Goal: Task Accomplishment & Management: Manage account settings

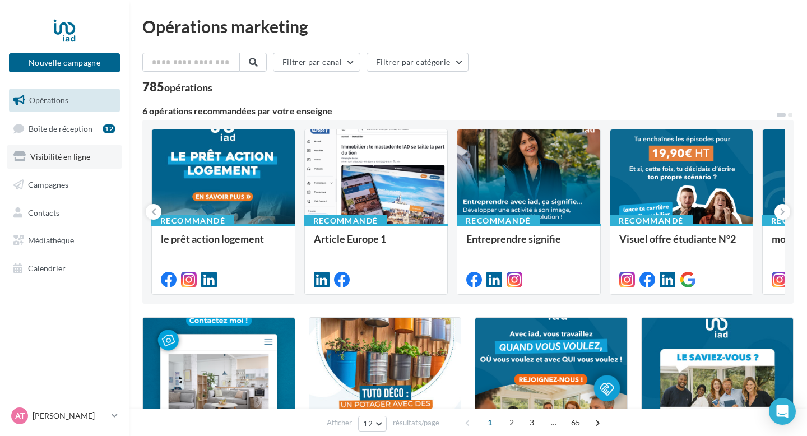
click at [43, 152] on span "Visibilité en ligne" at bounding box center [60, 157] width 60 height 10
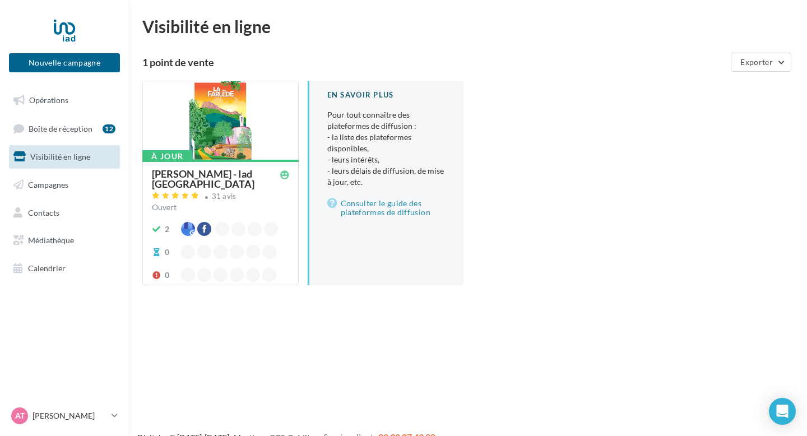
click at [260, 137] on div at bounding box center [220, 121] width 155 height 80
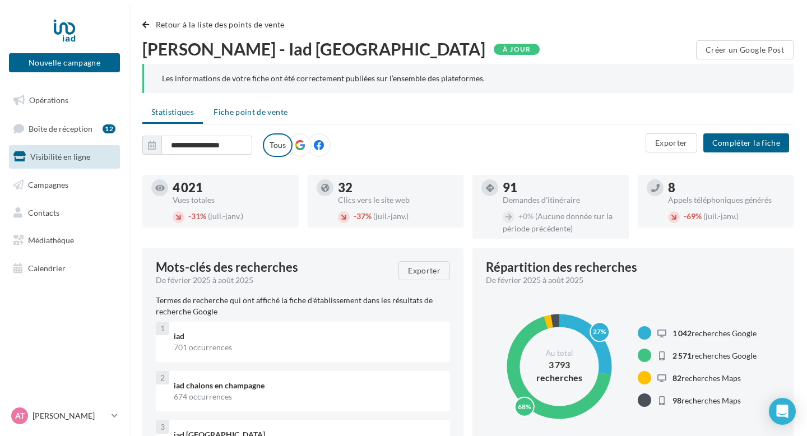
click at [245, 108] on span "Fiche point de vente" at bounding box center [250, 112] width 74 height 10
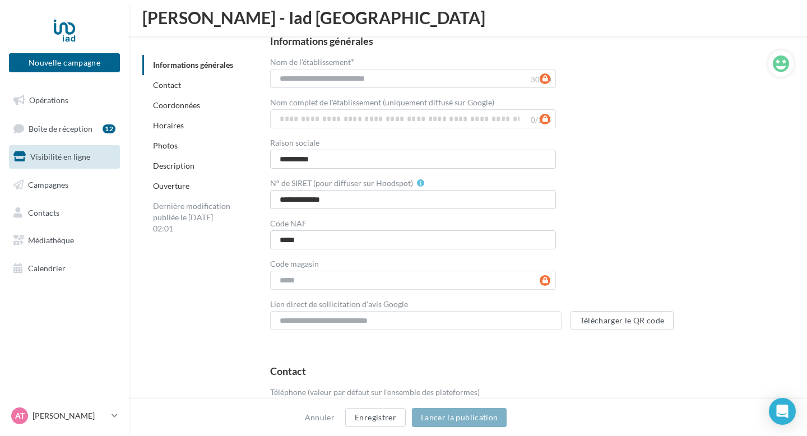
scroll to position [151, 0]
drag, startPoint x: 347, startPoint y: 200, endPoint x: 276, endPoint y: 197, distance: 71.8
click at [276, 197] on input "**********" at bounding box center [413, 198] width 286 height 19
click at [273, 197] on input "**********" at bounding box center [413, 198] width 286 height 19
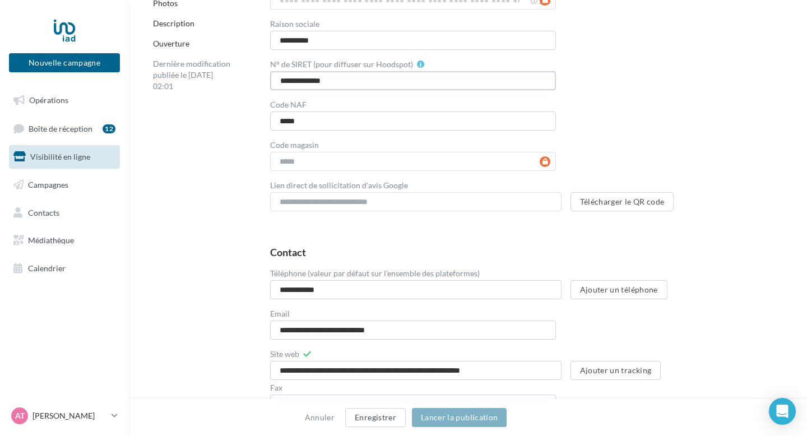
scroll to position [0, 0]
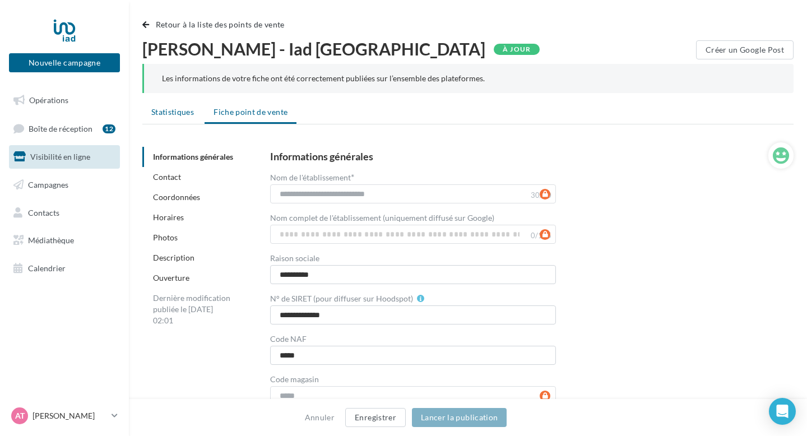
click at [165, 105] on li "Statistiques" at bounding box center [172, 112] width 61 height 20
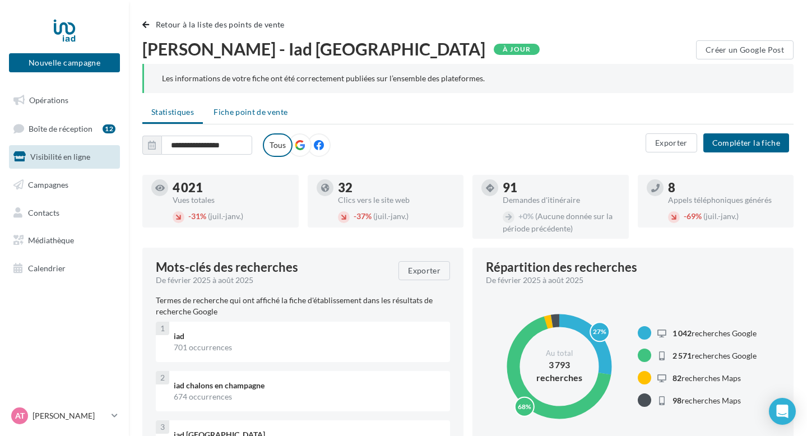
click at [238, 110] on span "Fiche point de vente" at bounding box center [250, 112] width 74 height 10
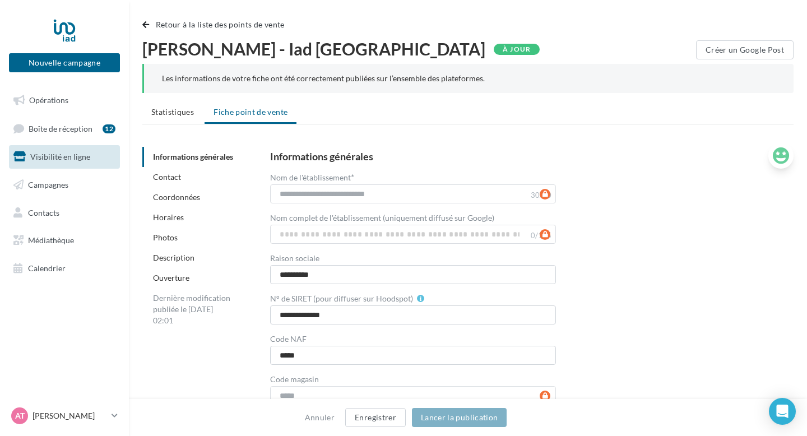
click at [771, 156] on button at bounding box center [780, 155] width 25 height 26
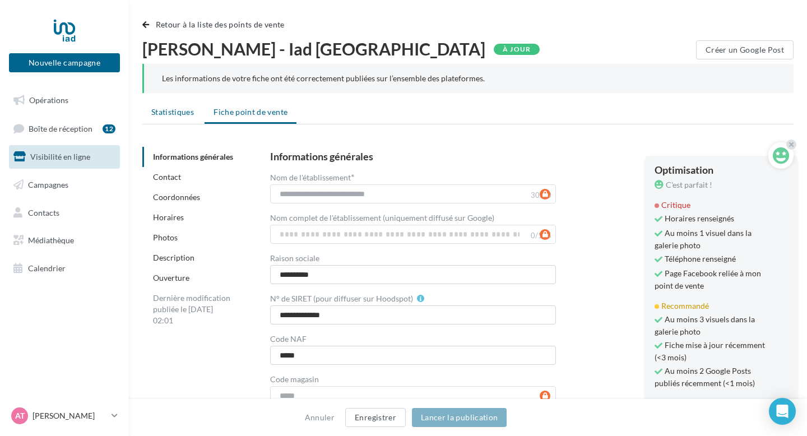
click at [165, 113] on span "Statistiques" at bounding box center [172, 112] width 43 height 10
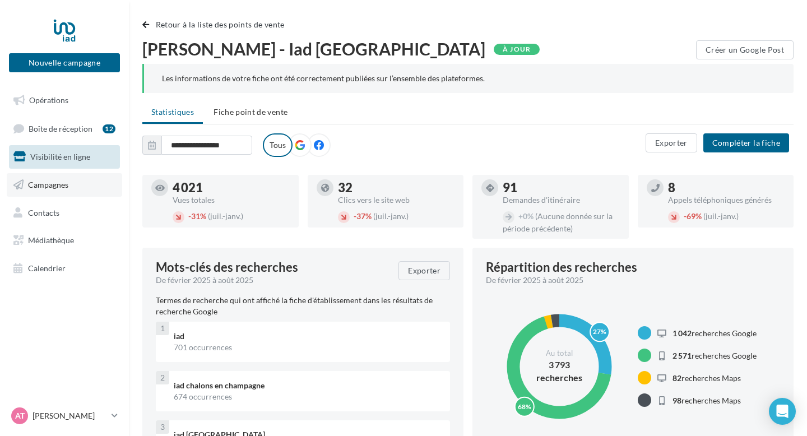
click at [58, 185] on span "Campagnes" at bounding box center [48, 185] width 40 height 10
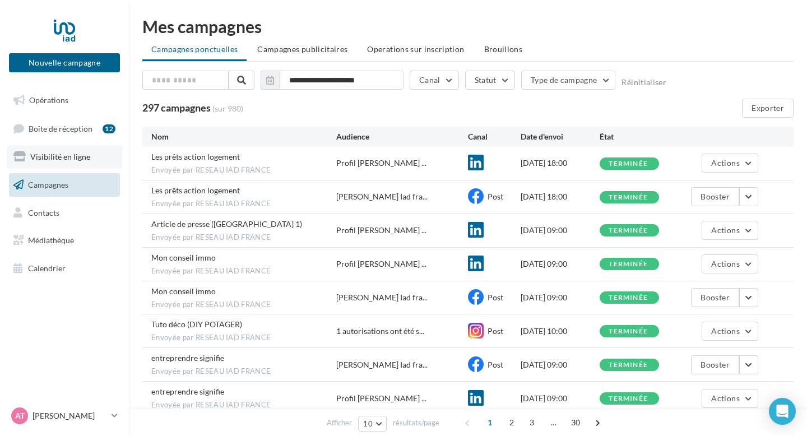
click at [30, 150] on link "Visibilité en ligne" at bounding box center [64, 157] width 115 height 24
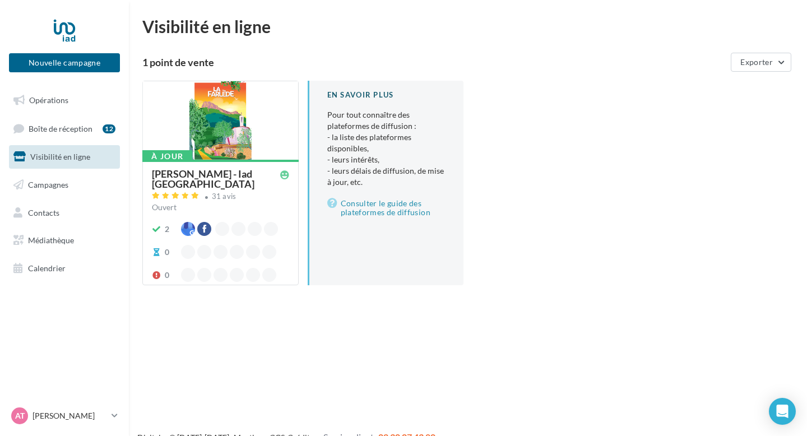
click at [245, 221] on div "[PERSON_NAME] - Iad [GEOGRAPHIC_DATA] 31 avis Ouvert 2 0 0" at bounding box center [220, 222] width 137 height 106
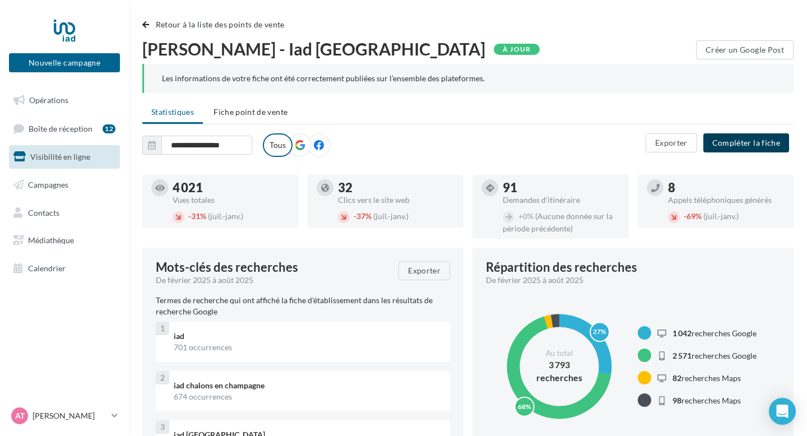
click at [720, 140] on button "Compléter la fiche" at bounding box center [746, 142] width 86 height 19
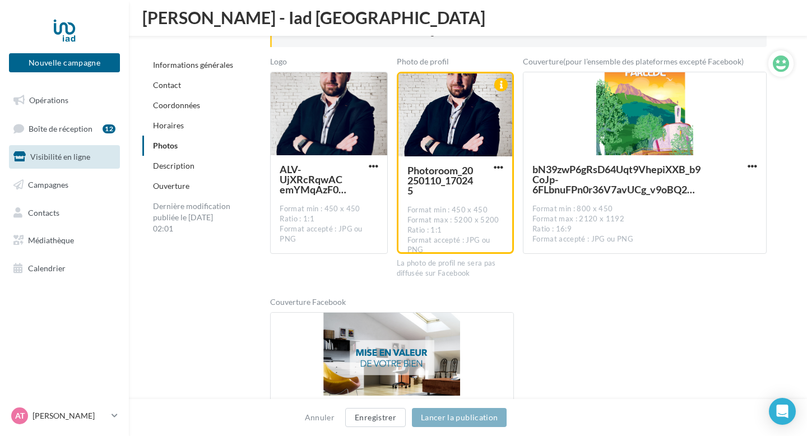
scroll to position [1567, 0]
